Goal: Task Accomplishment & Management: Use online tool/utility

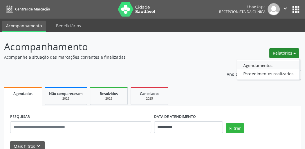
click at [251, 65] on link "Agendamentos" at bounding box center [268, 65] width 62 height 8
select select "*"
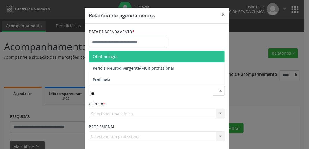
type input "***"
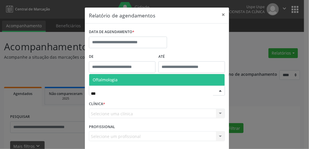
click at [106, 82] on span "Oftalmologia" at bounding box center [105, 80] width 25 height 6
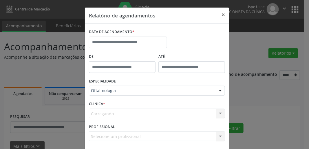
click at [104, 39] on form "DATA DE AGENDAMENTO * De ATÉ ESPECIALIDADE Oftalmologia Todas as especialidades…" at bounding box center [157, 86] width 136 height 117
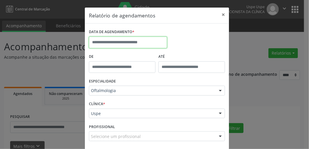
drag, startPoint x: 109, startPoint y: 41, endPoint x: 114, endPoint y: 48, distance: 8.3
click at [110, 43] on input "text" at bounding box center [128, 43] width 78 height 12
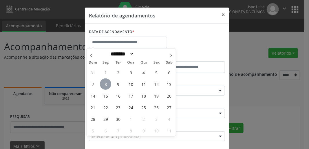
click at [106, 85] on span "8" at bounding box center [105, 83] width 11 height 11
type input "**********"
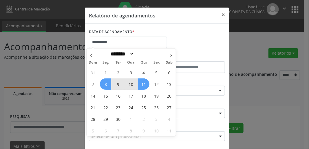
click at [144, 87] on span "11" at bounding box center [143, 83] width 11 height 11
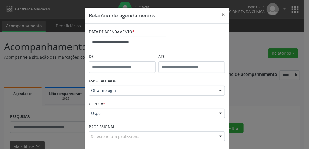
scroll to position [25, 0]
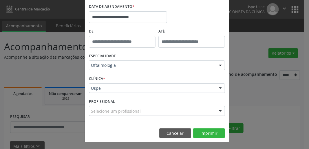
click at [204, 127] on footer "Cancelar Imprimir" at bounding box center [157, 133] width 144 height 18
click at [204, 129] on button "Imprimir" at bounding box center [209, 133] width 32 height 10
